Goal: Task Accomplishment & Management: Manage account settings

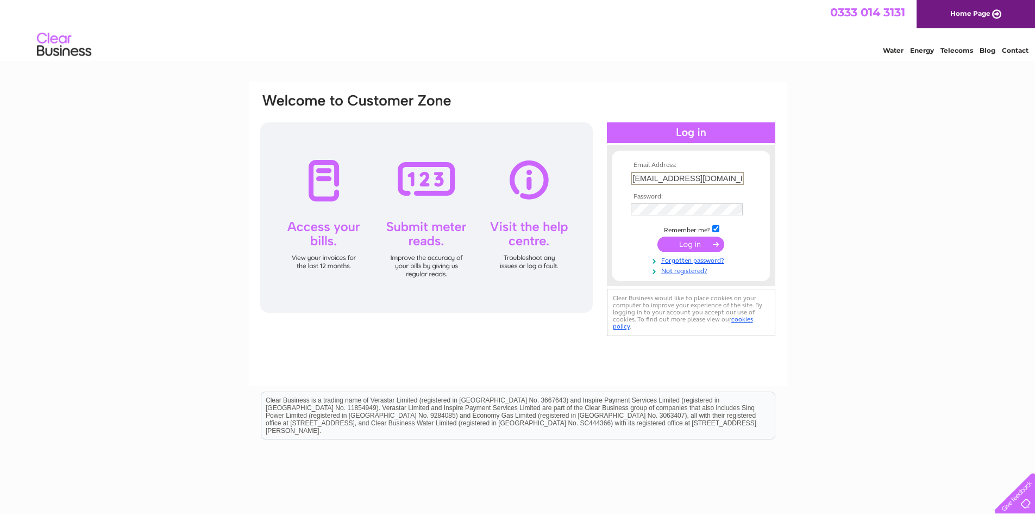
click at [683, 242] on input "submit" at bounding box center [691, 243] width 67 height 15
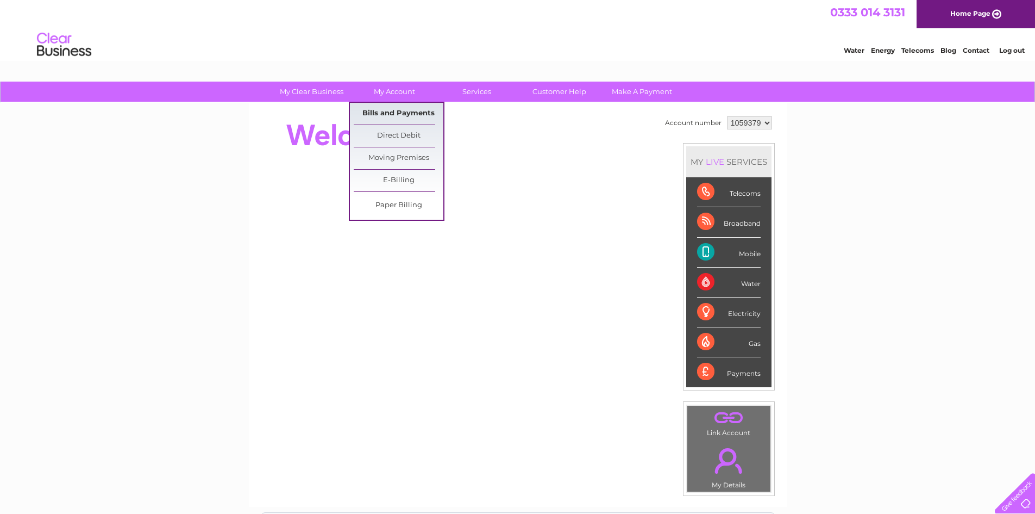
click at [393, 108] on link "Bills and Payments" at bounding box center [399, 114] width 90 height 22
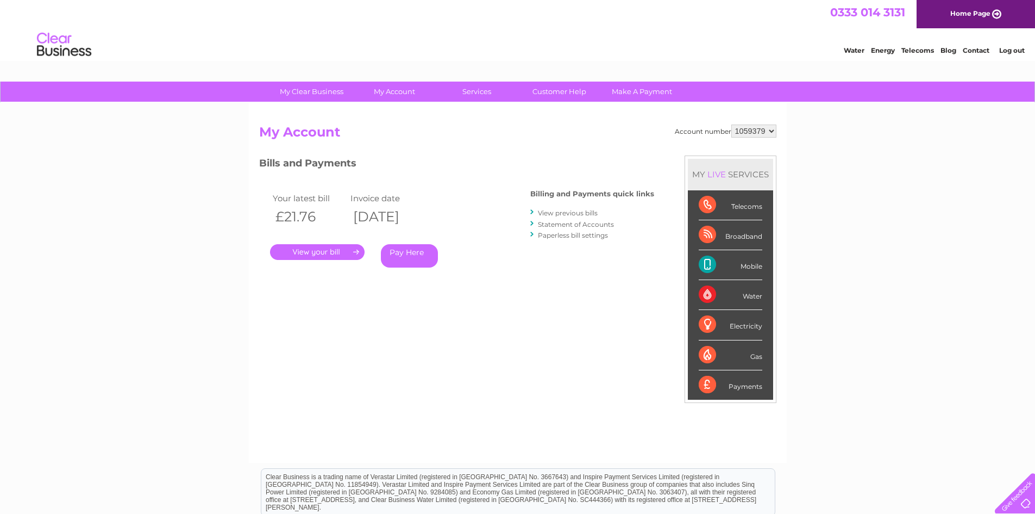
click at [316, 250] on link "." at bounding box center [317, 252] width 95 height 16
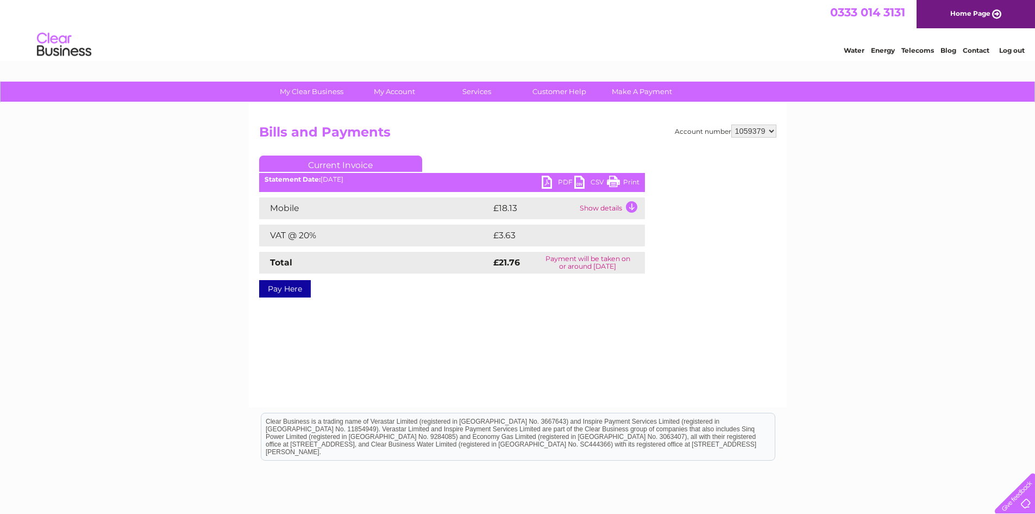
click at [566, 178] on link "PDF" at bounding box center [558, 184] width 33 height 16
click at [1009, 49] on link "Log out" at bounding box center [1012, 50] width 26 height 8
